Goal: Task Accomplishment & Management: Use online tool/utility

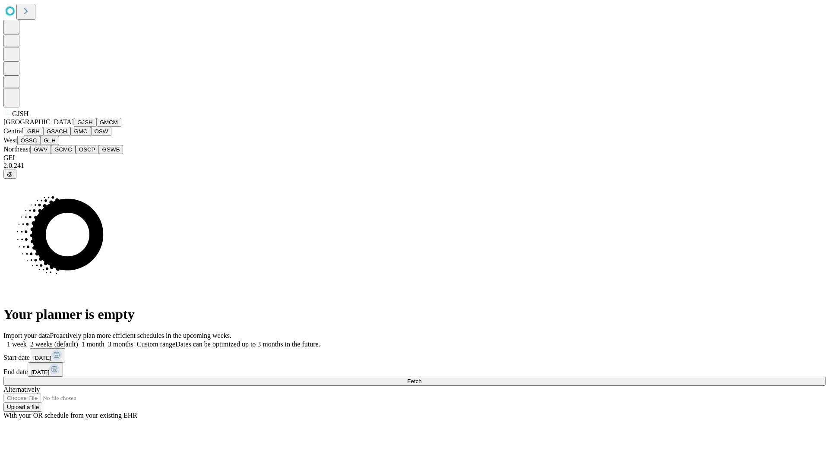
click at [74, 127] on button "GJSH" at bounding box center [85, 122] width 22 height 9
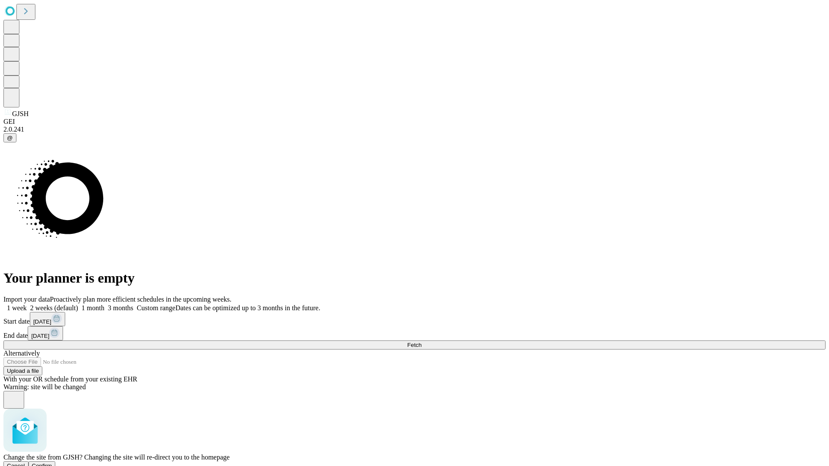
click at [52, 463] on span "Confirm" at bounding box center [42, 466] width 20 height 6
click at [78, 304] on label "2 weeks (default)" at bounding box center [52, 307] width 51 height 7
click at [421, 342] on span "Fetch" at bounding box center [414, 345] width 14 height 6
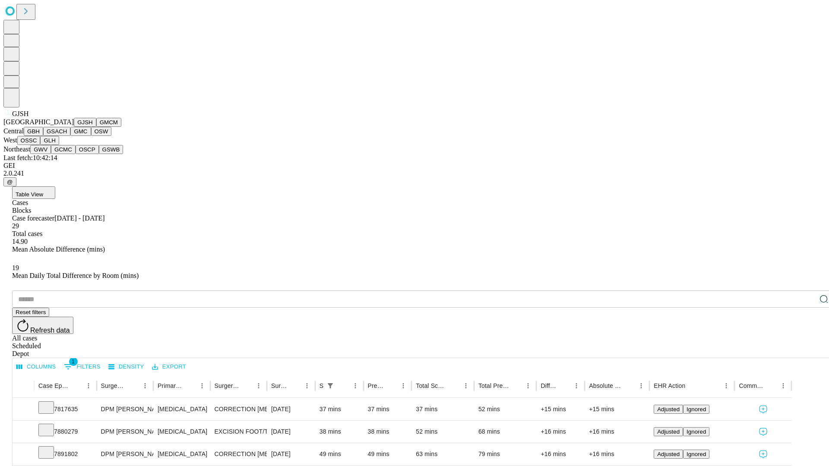
click at [96, 127] on button "GMCM" at bounding box center [108, 122] width 25 height 9
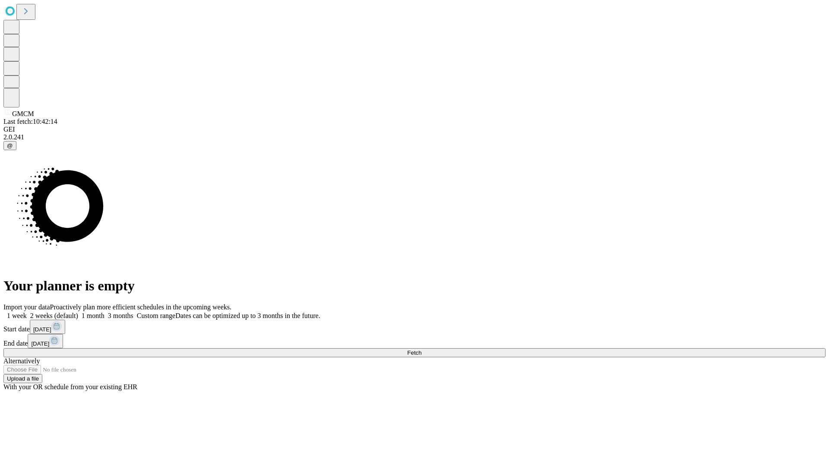
click at [78, 312] on label "2 weeks (default)" at bounding box center [52, 315] width 51 height 7
click at [421, 350] on span "Fetch" at bounding box center [414, 353] width 14 height 6
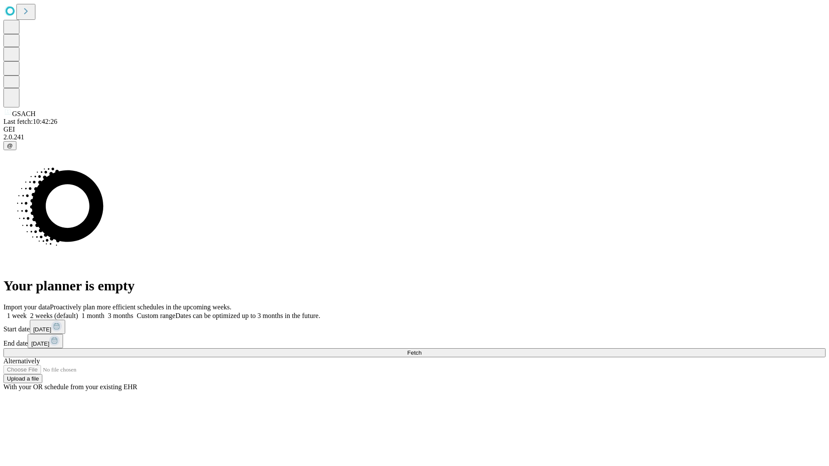
click at [78, 312] on label "2 weeks (default)" at bounding box center [52, 315] width 51 height 7
click at [421, 350] on span "Fetch" at bounding box center [414, 353] width 14 height 6
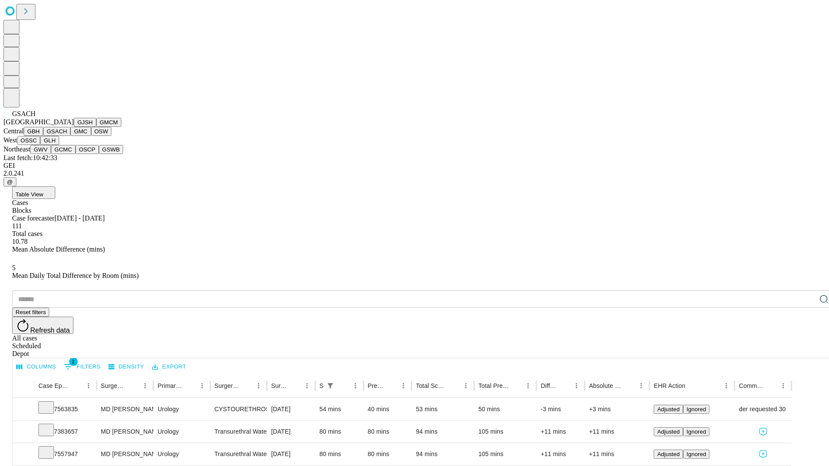
click at [70, 136] on button "GMC" at bounding box center [80, 131] width 20 height 9
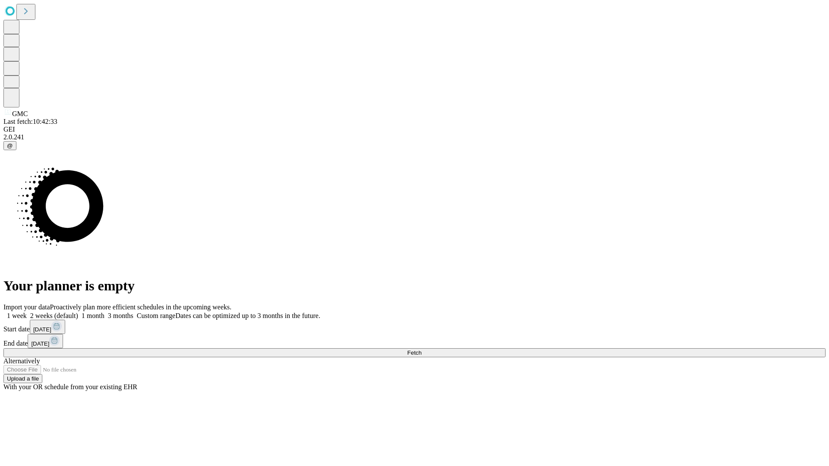
click at [78, 312] on label "2 weeks (default)" at bounding box center [52, 315] width 51 height 7
click at [421, 350] on span "Fetch" at bounding box center [414, 353] width 14 height 6
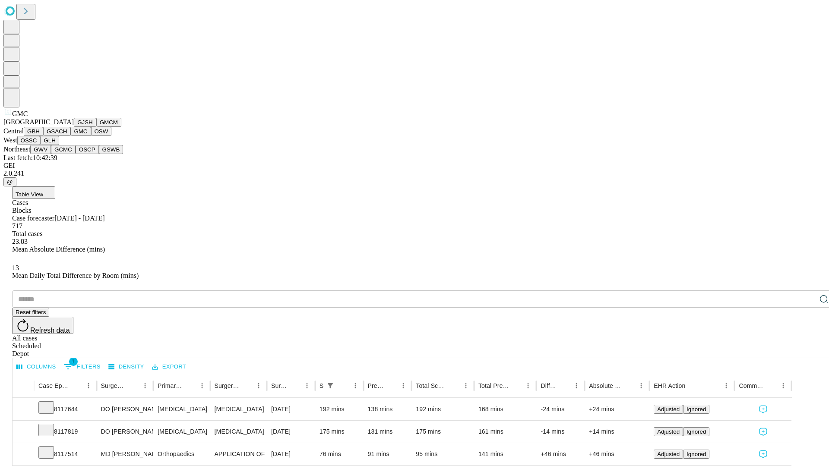
click at [91, 136] on button "OSW" at bounding box center [101, 131] width 21 height 9
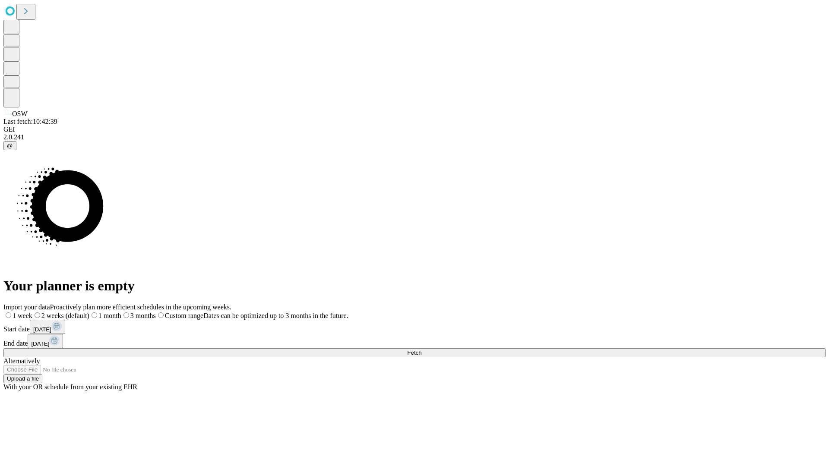
click at [89, 312] on label "2 weeks (default)" at bounding box center [60, 315] width 57 height 7
click at [421, 350] on span "Fetch" at bounding box center [414, 353] width 14 height 6
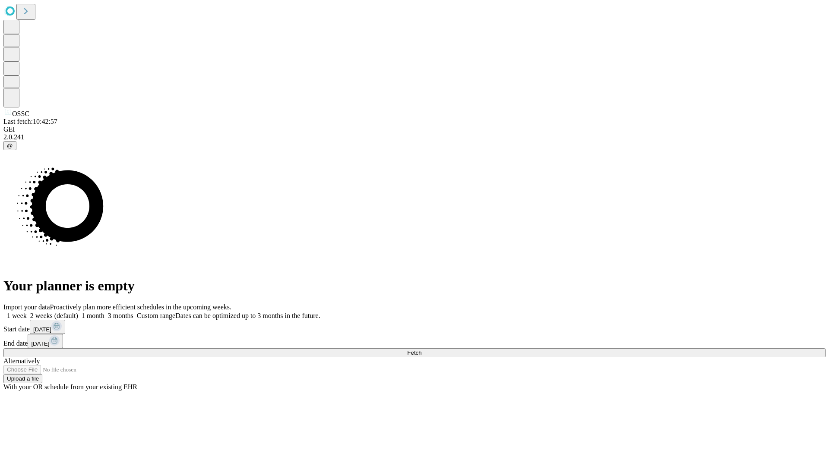
click at [78, 312] on label "2 weeks (default)" at bounding box center [52, 315] width 51 height 7
click at [421, 350] on span "Fetch" at bounding box center [414, 353] width 14 height 6
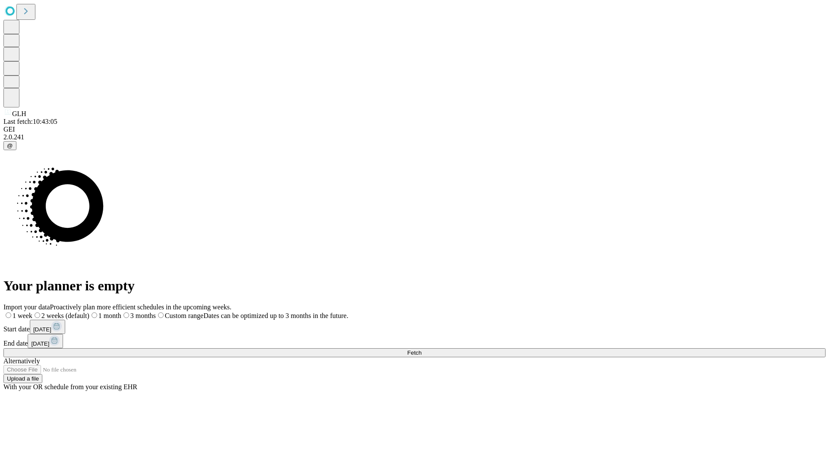
click at [89, 312] on label "2 weeks (default)" at bounding box center [60, 315] width 57 height 7
click at [421, 350] on span "Fetch" at bounding box center [414, 353] width 14 height 6
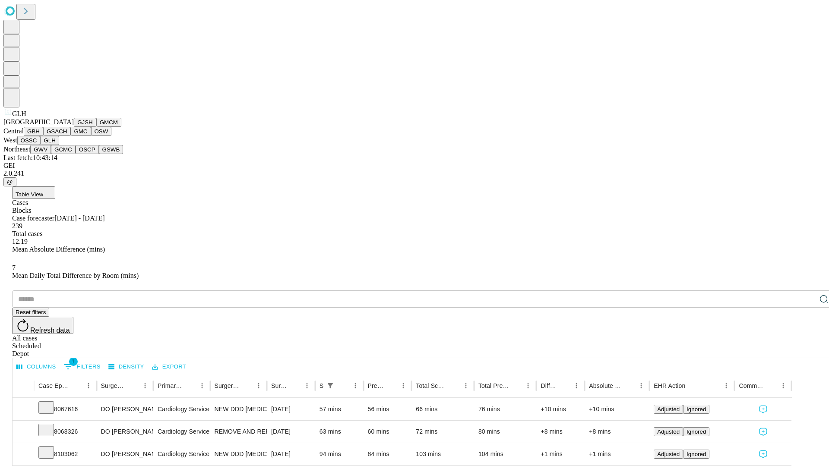
click at [51, 154] on button "GWV" at bounding box center [40, 149] width 21 height 9
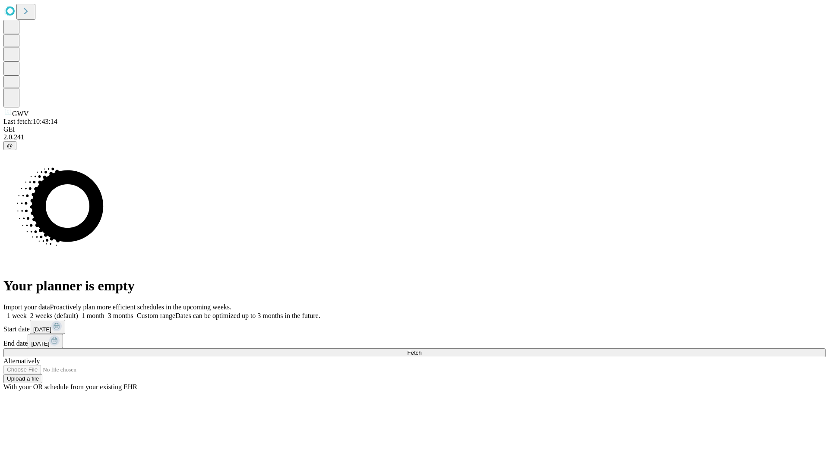
click at [421, 350] on span "Fetch" at bounding box center [414, 353] width 14 height 6
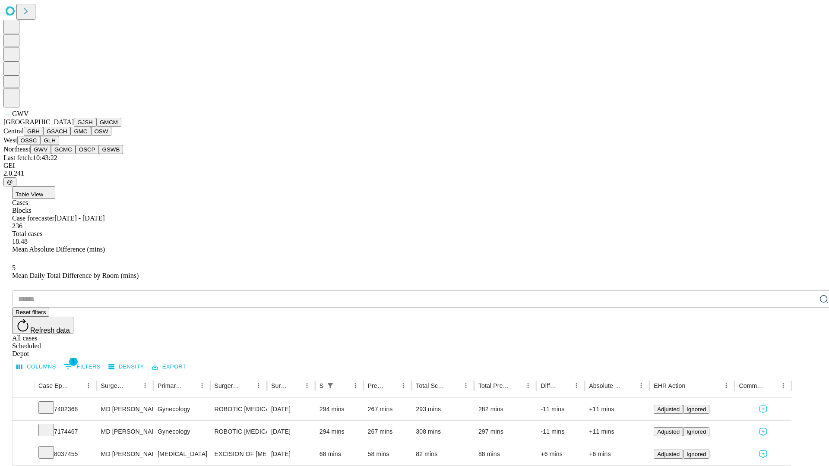
click at [67, 154] on button "GCMC" at bounding box center [63, 149] width 25 height 9
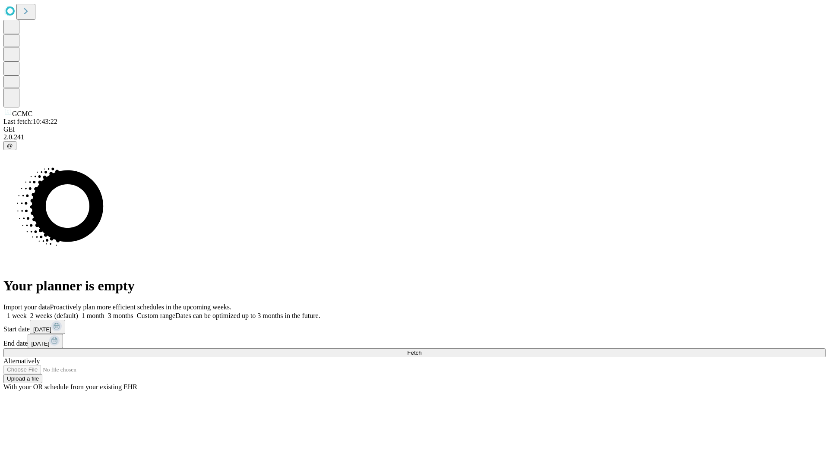
click at [78, 312] on label "2 weeks (default)" at bounding box center [52, 315] width 51 height 7
click at [421, 350] on span "Fetch" at bounding box center [414, 353] width 14 height 6
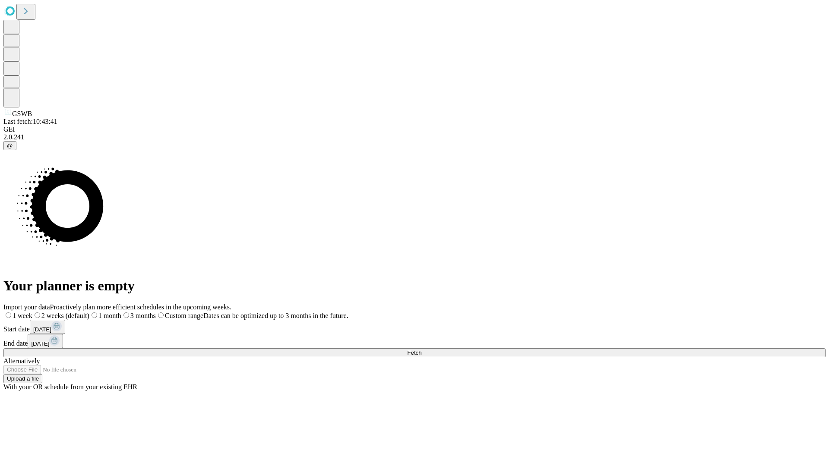
click at [421, 350] on span "Fetch" at bounding box center [414, 353] width 14 height 6
